Goal: Navigation & Orientation: Find specific page/section

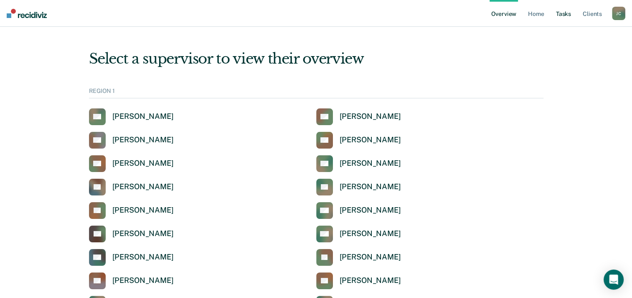
click at [564, 20] on body "Looks like you’re using Internet Explorer 11. For faster loading and a better e…" at bounding box center [316, 149] width 632 height 298
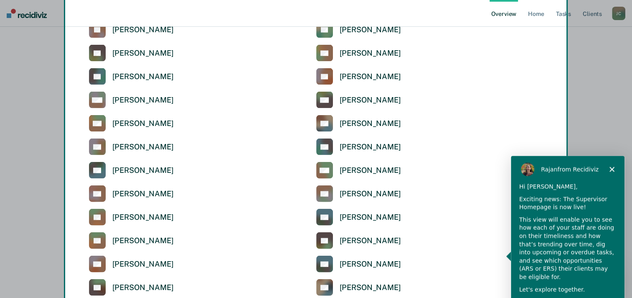
scroll to position [1925, 0]
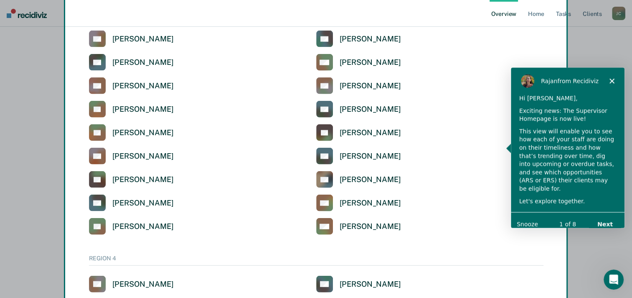
click at [528, 219] on button "Snooze" at bounding box center [527, 223] width 21 height 9
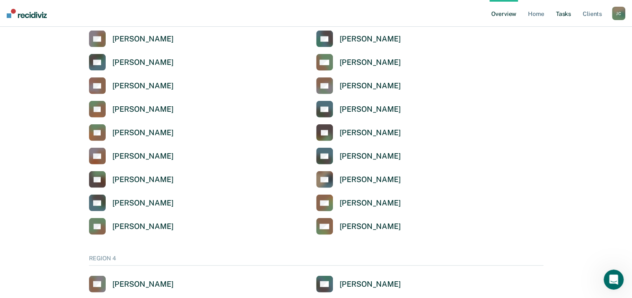
click at [573, 16] on link "Tasks" at bounding box center [564, 13] width 18 height 27
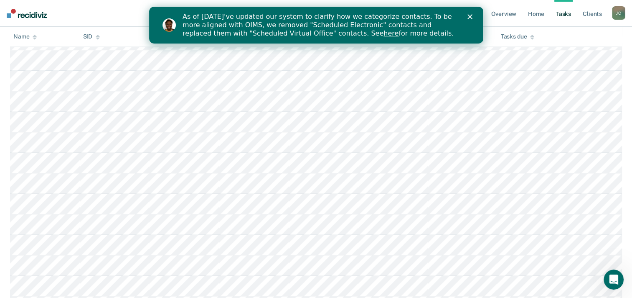
scroll to position [4269, 0]
